Goal: Information Seeking & Learning: Learn about a topic

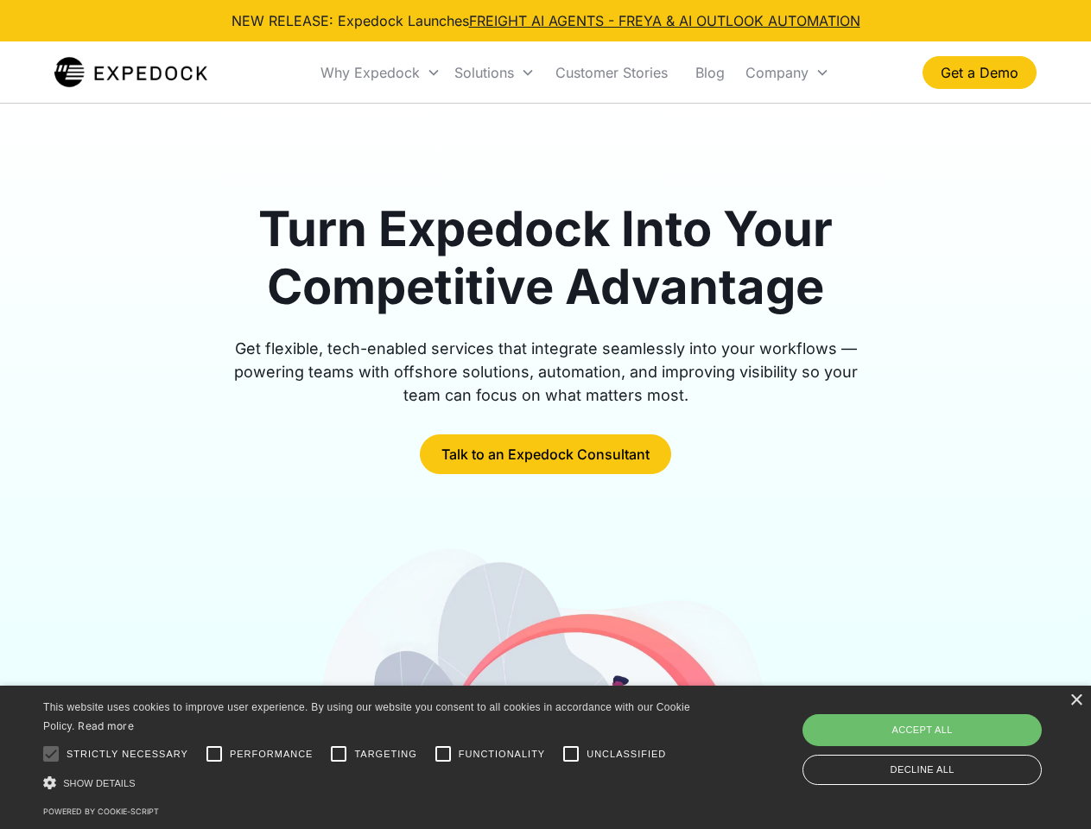
click at [381, 73] on div "Why Expedock" at bounding box center [370, 72] width 99 height 17
click at [494, 73] on div "Solutions" at bounding box center [484, 72] width 60 height 17
click at [787, 73] on div "Company" at bounding box center [777, 72] width 63 height 17
click at [51, 754] on div at bounding box center [51, 754] width 35 height 35
click at [214, 754] on input "Performance" at bounding box center [214, 754] width 35 height 35
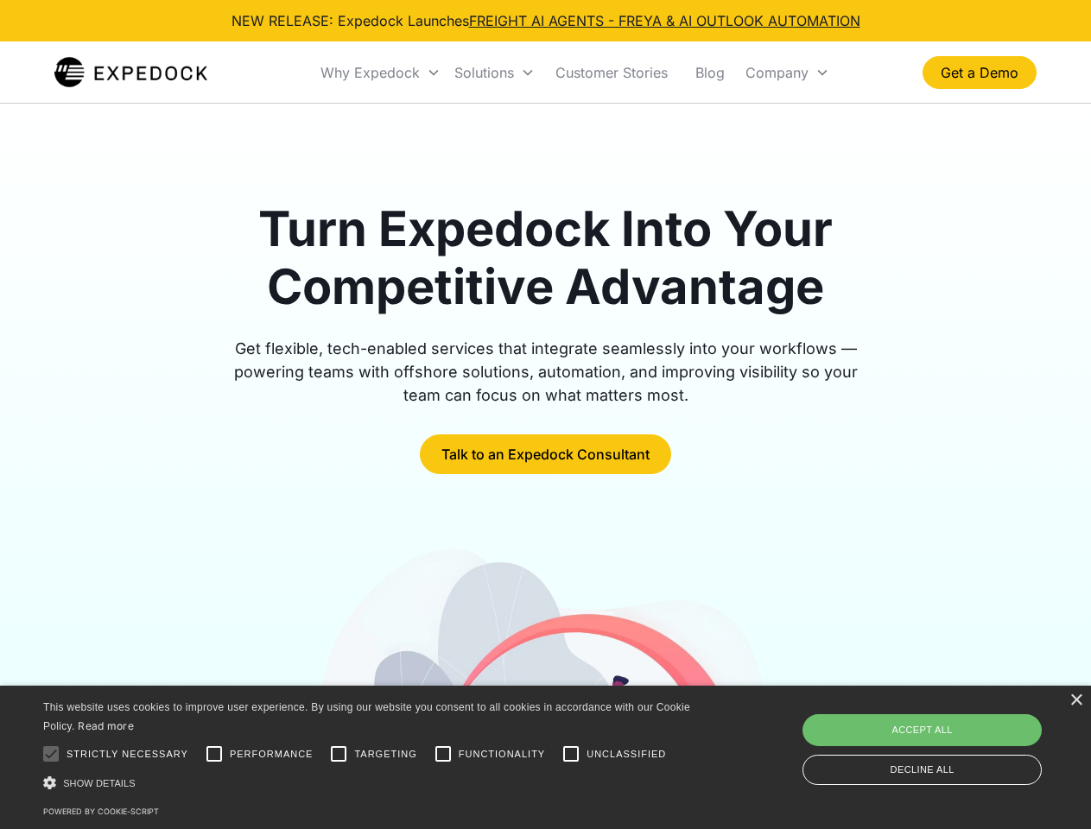
checkbox input "true"
click at [339, 754] on input "Targeting" at bounding box center [338, 754] width 35 height 35
checkbox input "true"
